Goal: Find specific page/section: Find specific page/section

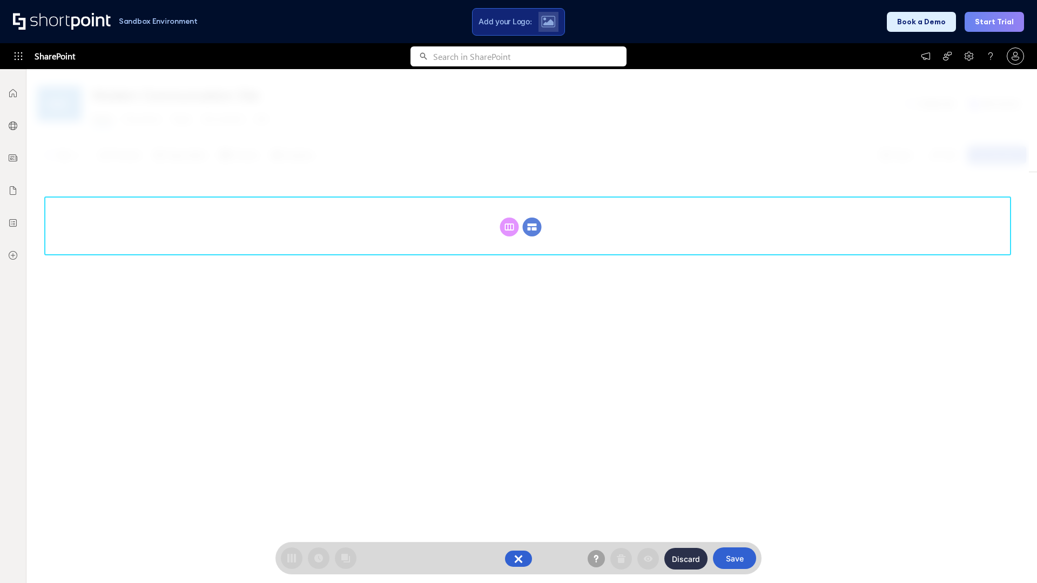
scroll to position [148, 0]
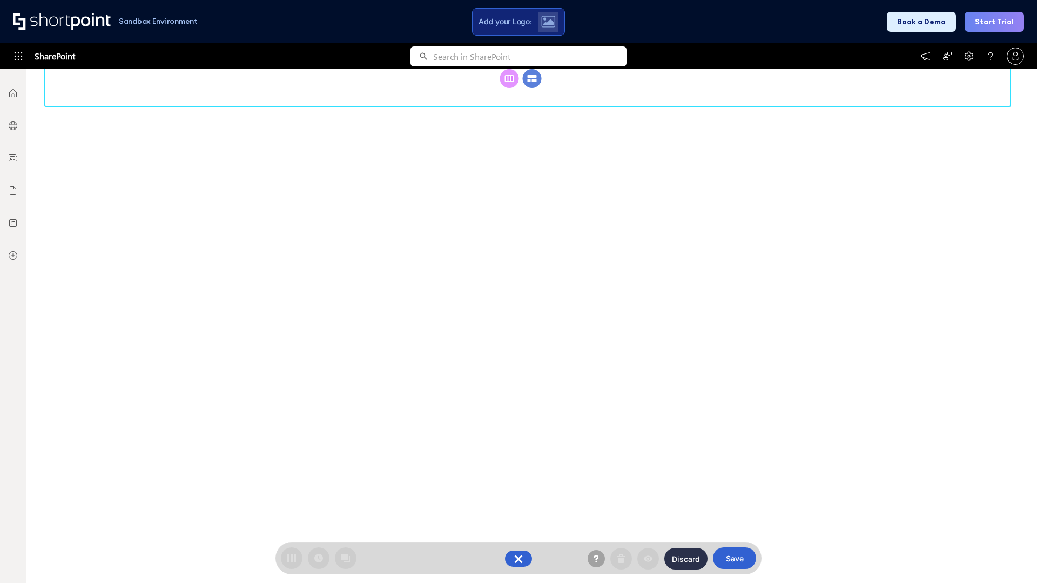
click at [532, 88] on circle at bounding box center [532, 78] width 19 height 19
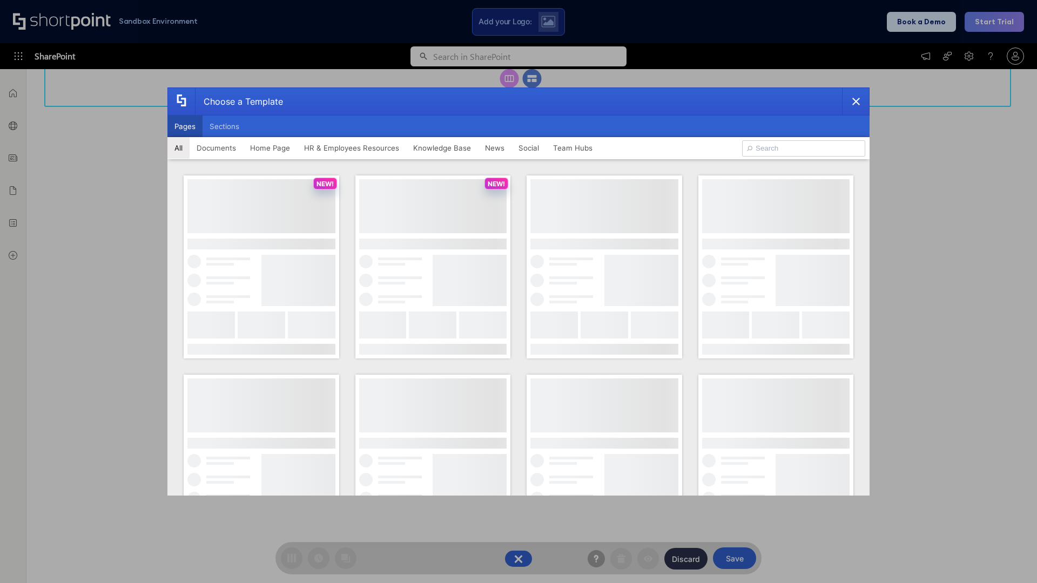
scroll to position [0, 0]
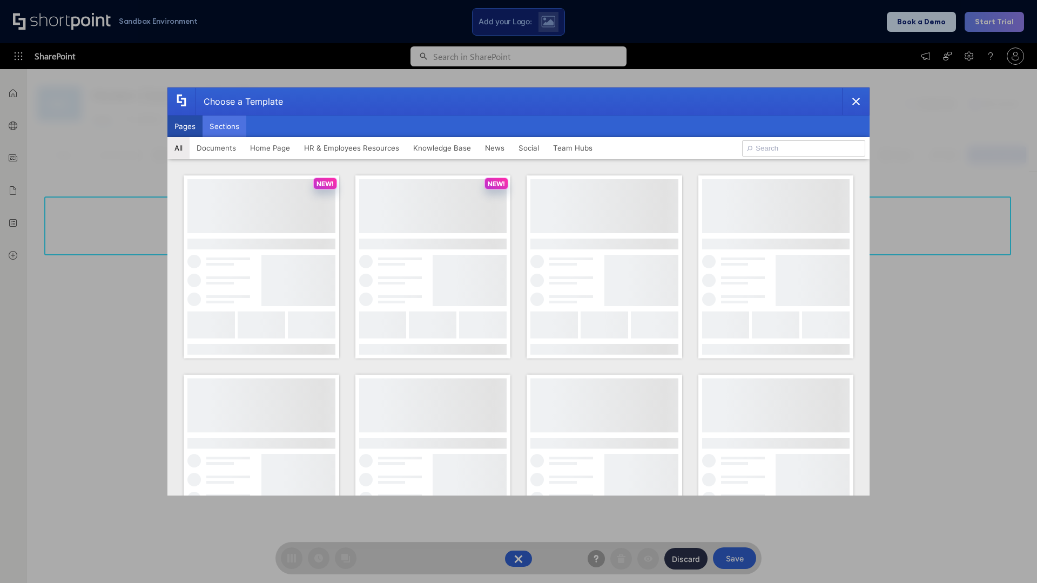
click at [224, 126] on button "Sections" at bounding box center [224, 127] width 44 height 22
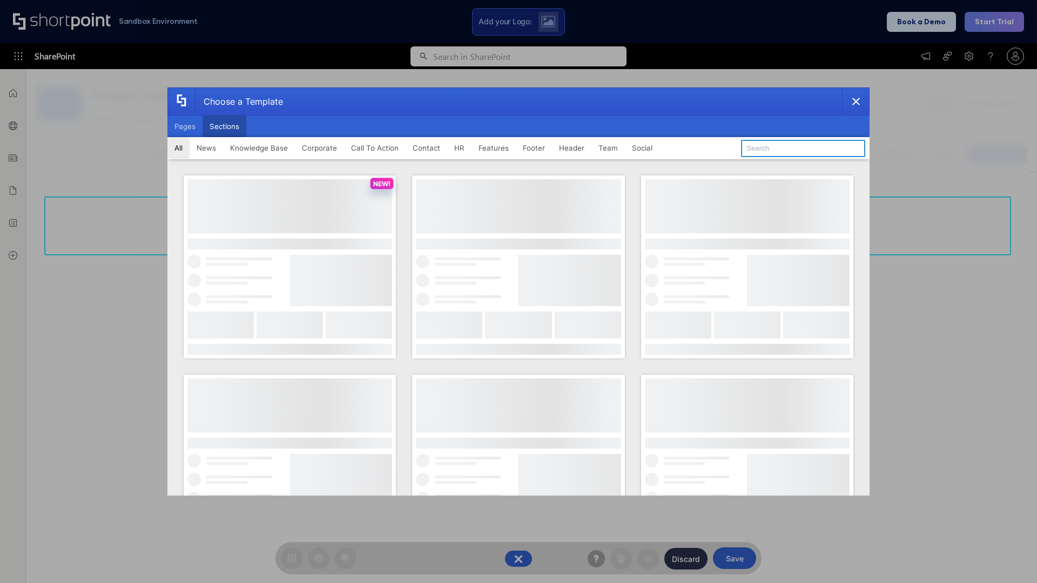
type input "Features Kit 4"
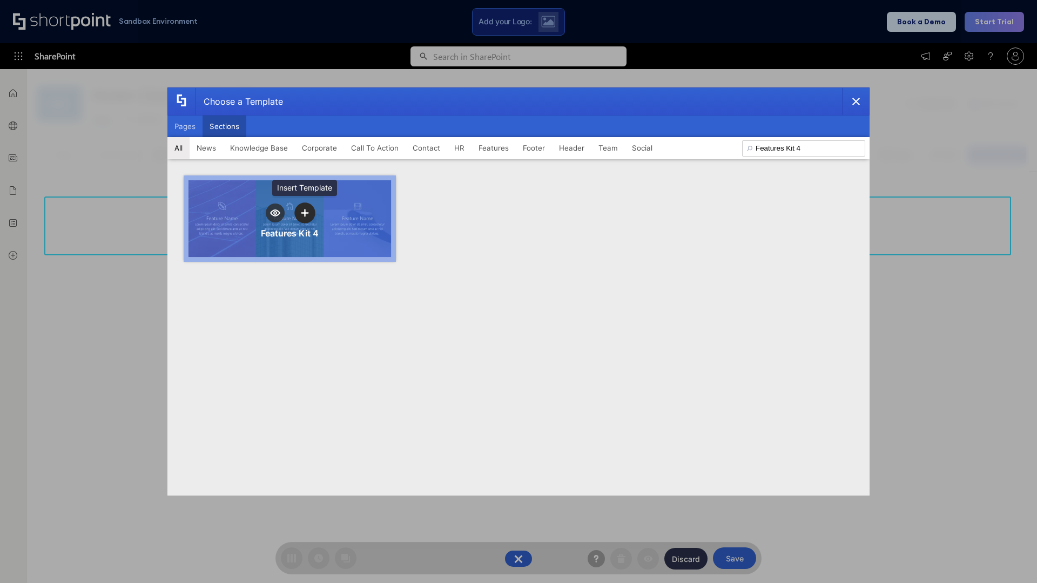
click at [305, 213] on icon "template selector" at bounding box center [305, 214] width 8 height 8
